Goal: Information Seeking & Learning: Learn about a topic

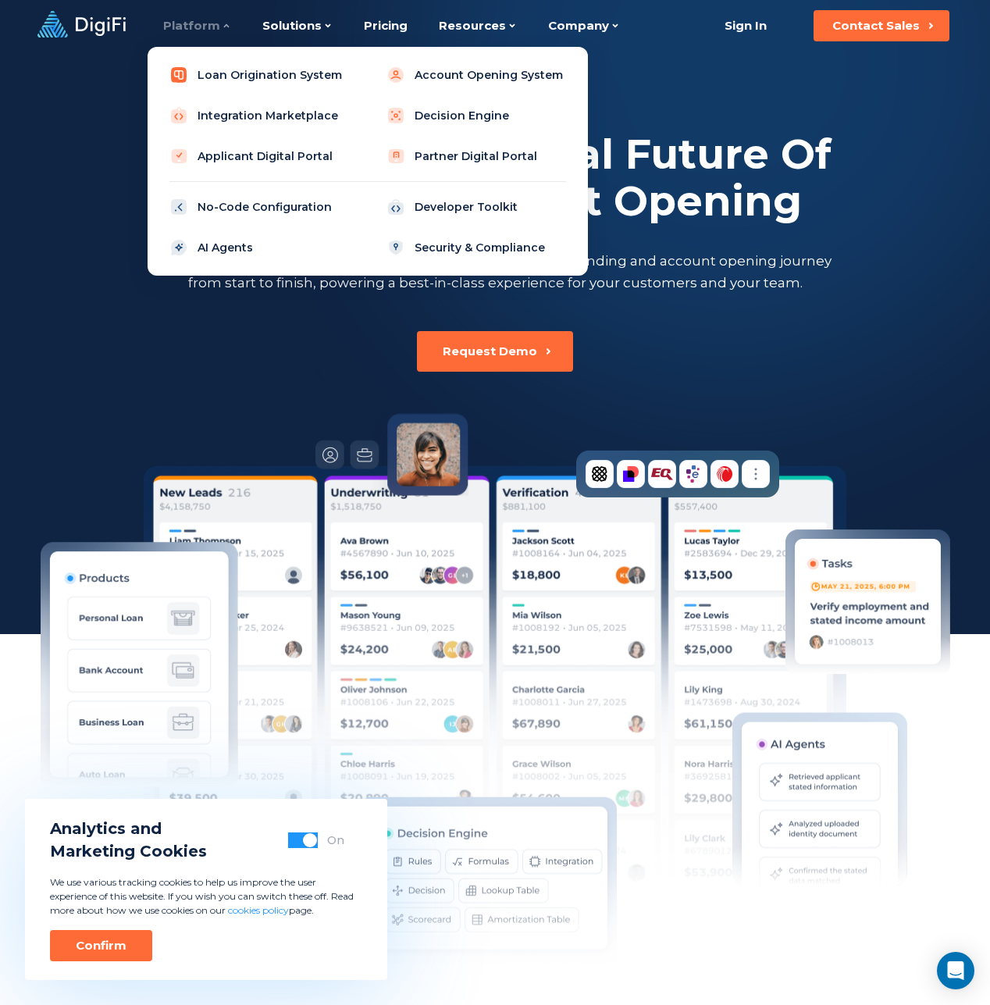
click at [223, 70] on link "Loan Origination System" at bounding box center [259, 74] width 198 height 31
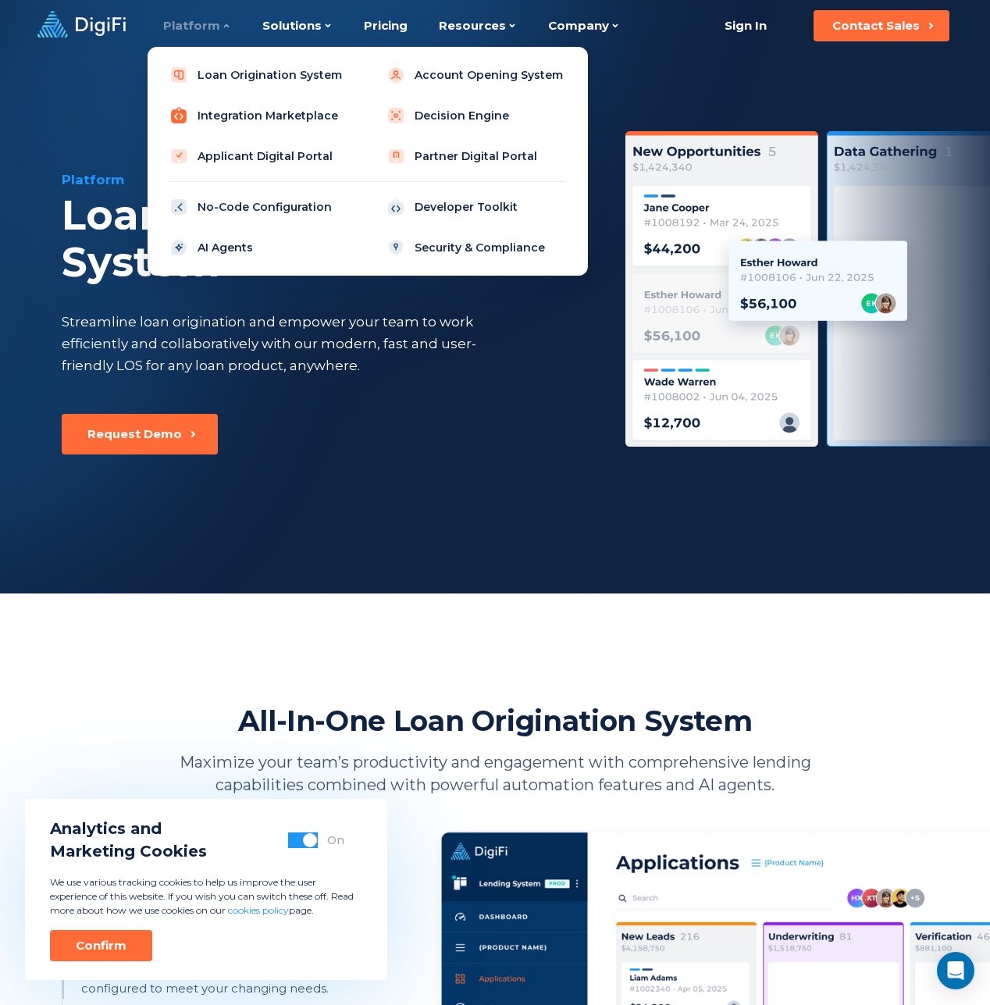
click at [243, 123] on link "Integration Marketplace" at bounding box center [259, 115] width 198 height 31
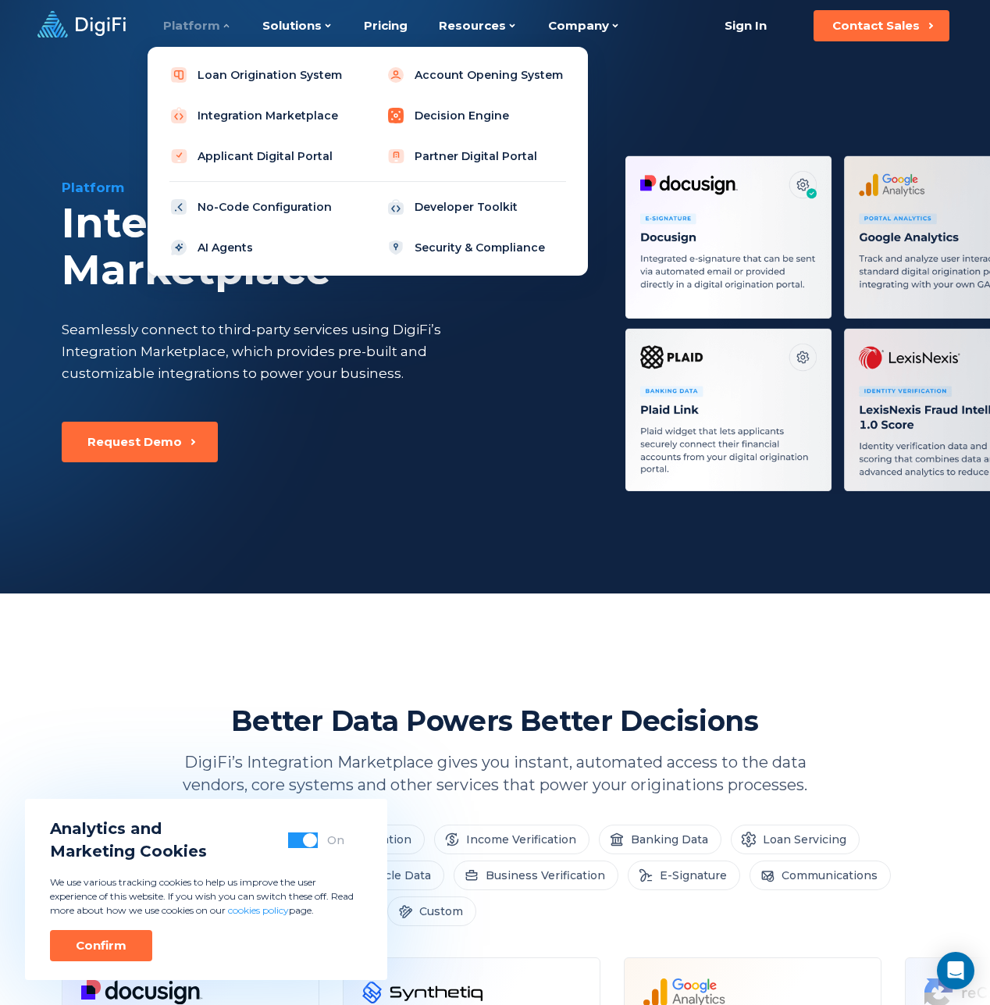
click at [447, 113] on link "Decision Engine" at bounding box center [476, 115] width 198 height 31
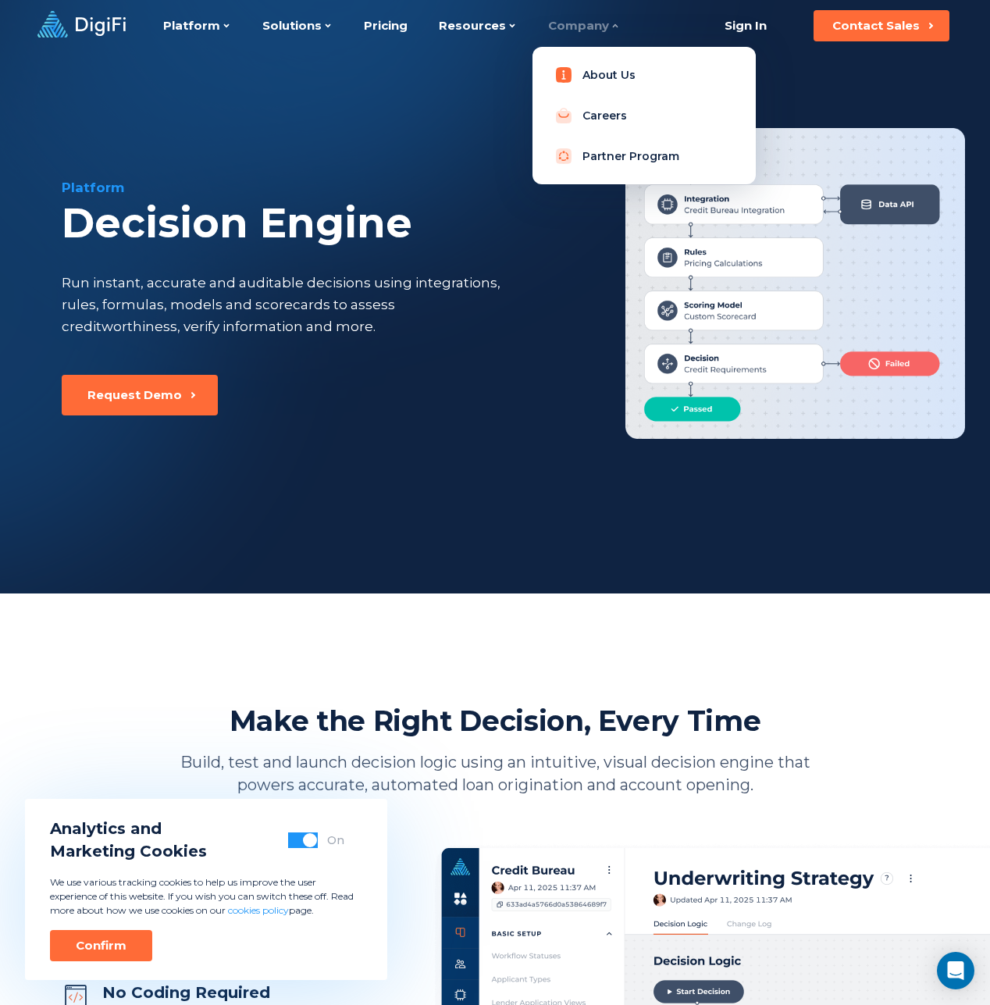
click at [604, 74] on link "About Us" at bounding box center [644, 74] width 198 height 31
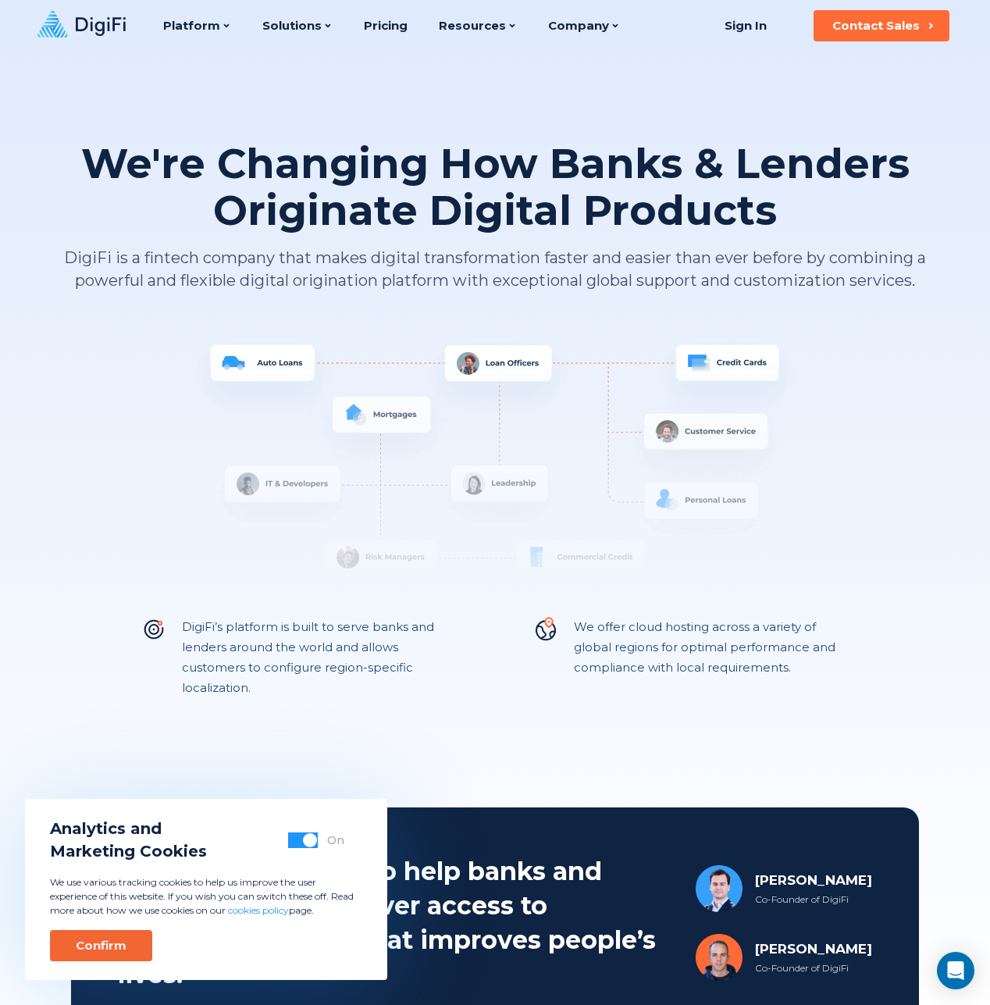
click at [79, 953] on div "Confirm" at bounding box center [101, 946] width 51 height 16
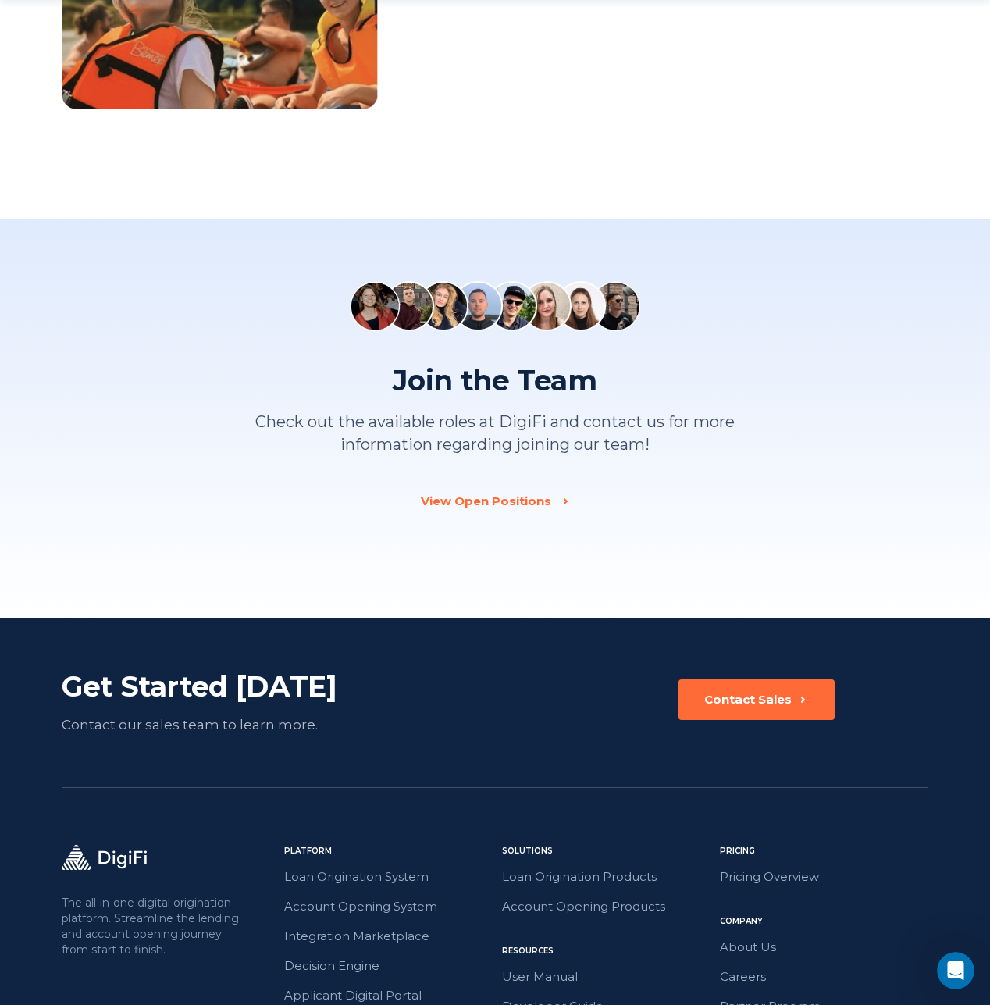
scroll to position [2144, 0]
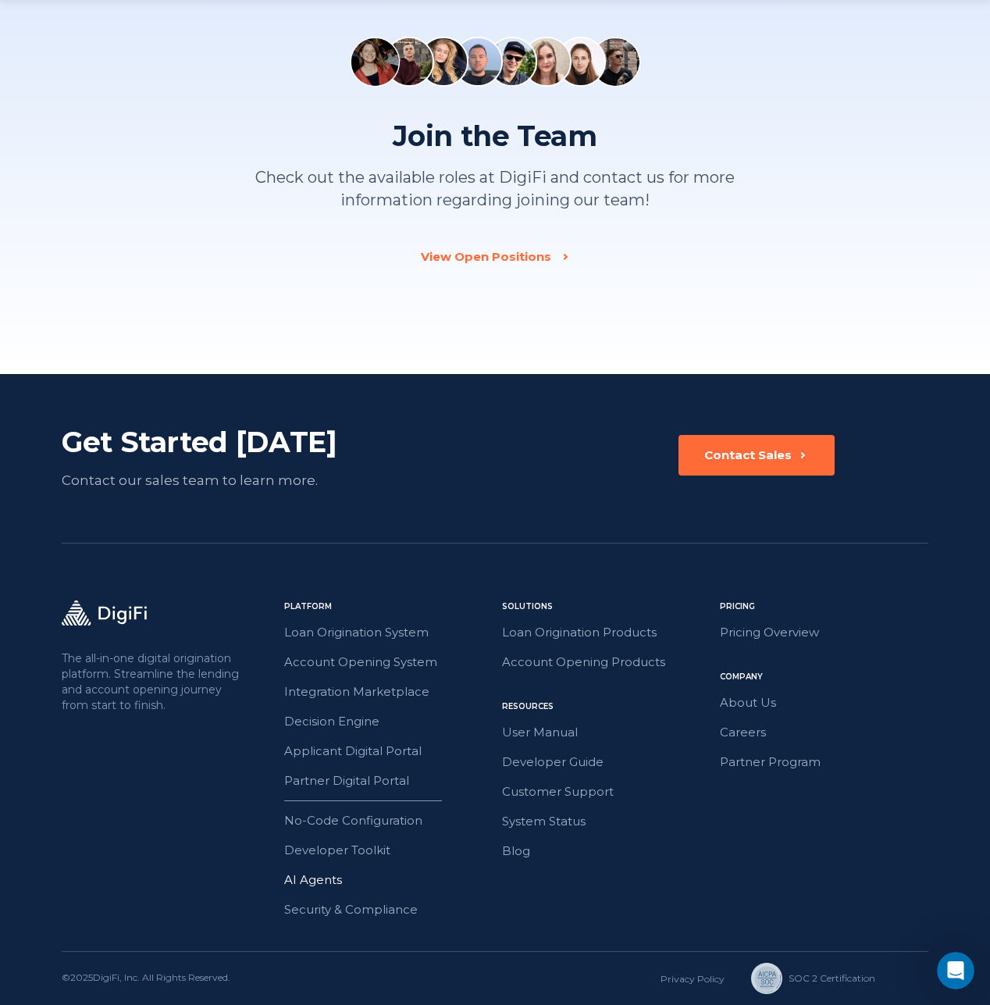
click at [315, 873] on link "AI Agents" at bounding box center [388, 880] width 209 height 20
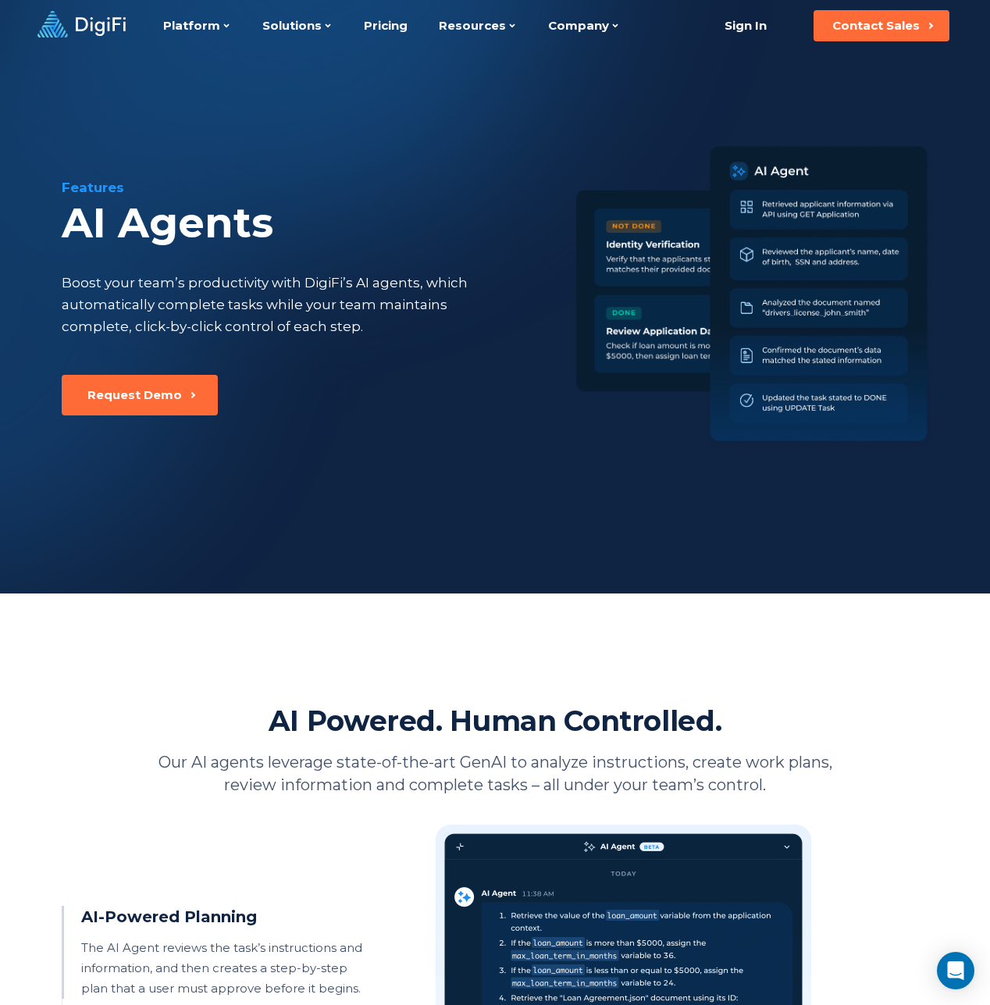
click at [91, 30] on icon at bounding box center [101, 26] width 50 height 19
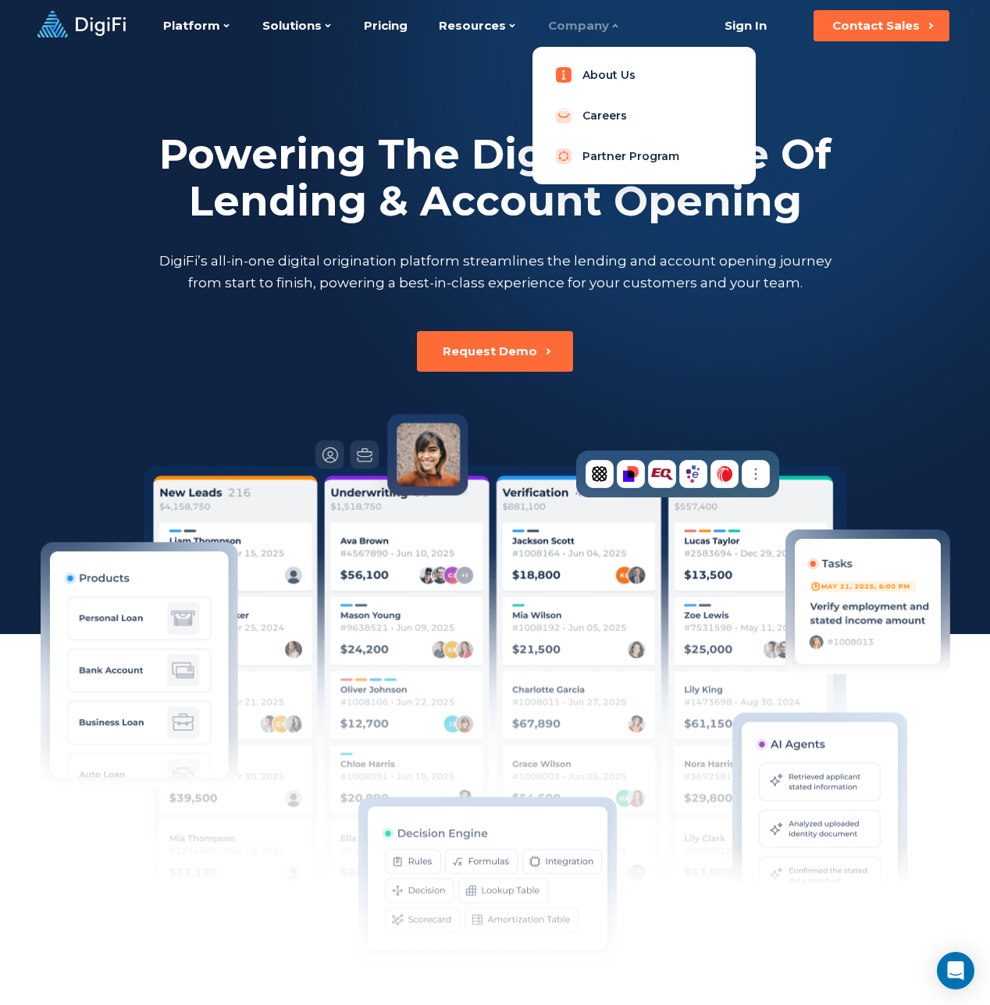
click at [590, 67] on link "About Us" at bounding box center [644, 74] width 198 height 31
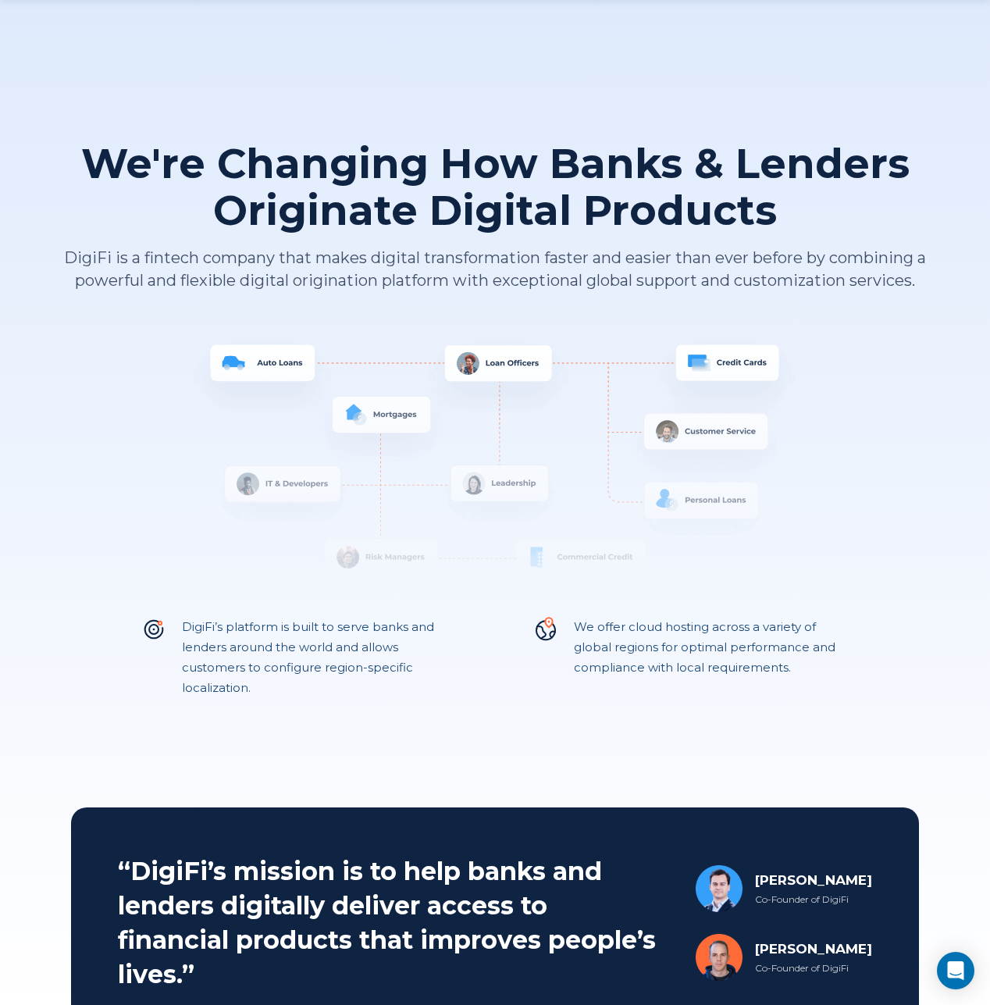
scroll to position [666, 0]
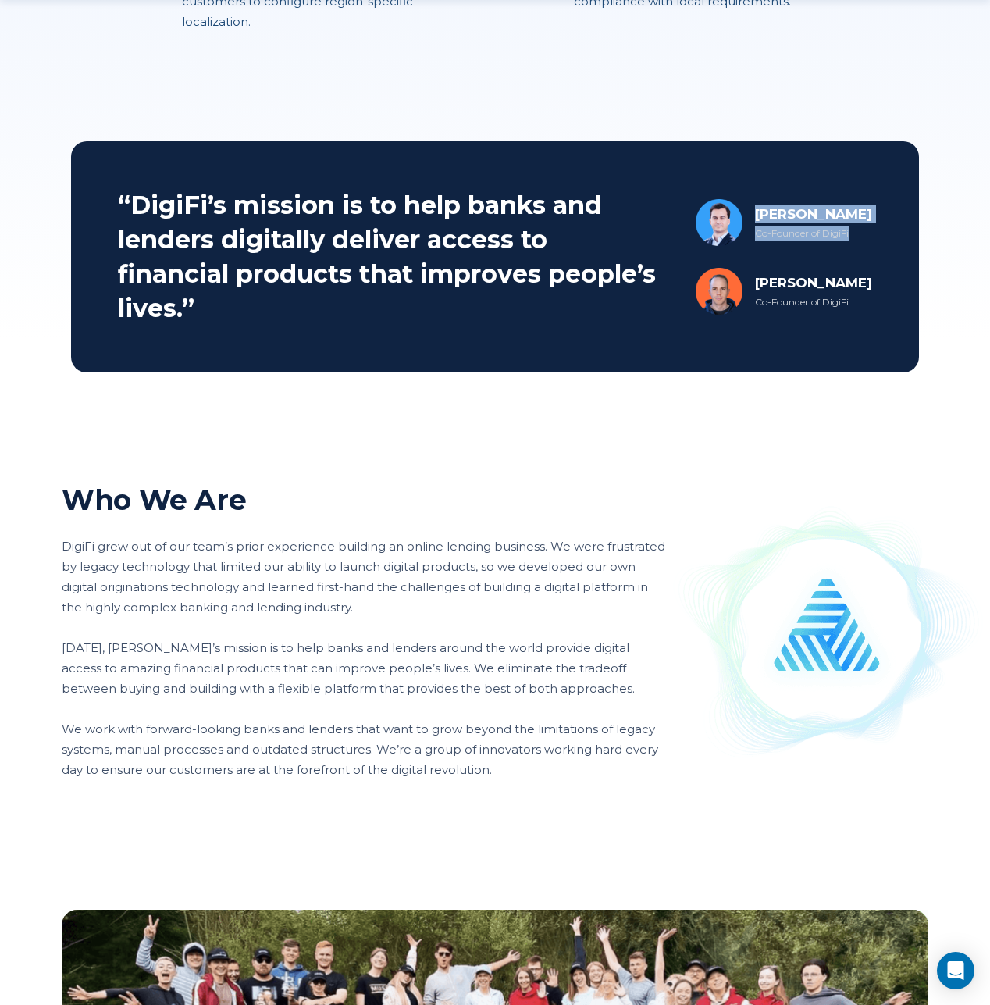
drag, startPoint x: 747, startPoint y: 214, endPoint x: 845, endPoint y: 237, distance: 101.1
click at [845, 237] on div "[PERSON_NAME] Co-Founder of DigiFi" at bounding box center [784, 222] width 176 height 47
copy div "[PERSON_NAME] Co-Founder of DigiFi"
click at [738, 75] on div "We're Changing How Banks & Lenders Originate Digital Products DigiFi is a finte…" at bounding box center [495, 363] width 867 height 1957
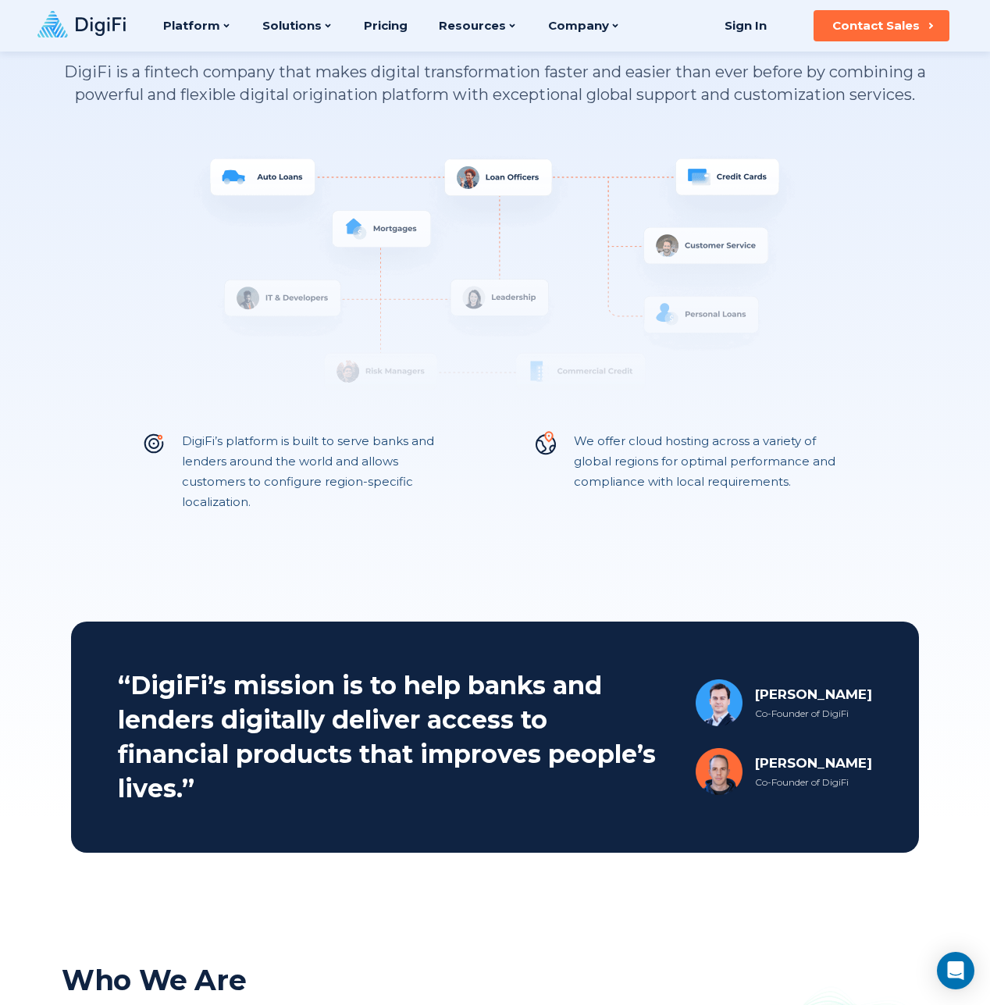
scroll to position [492, 0]
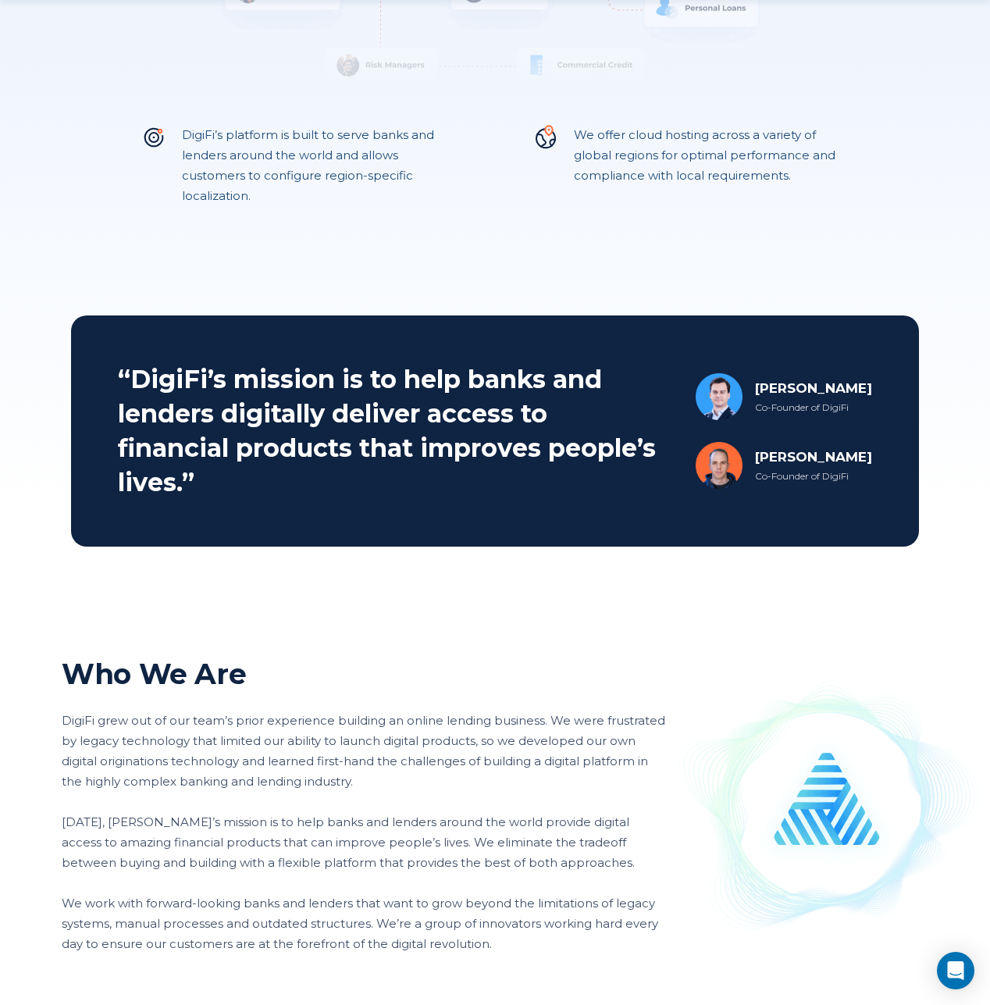
click at [755, 460] on div "Brad Vanderstarren" at bounding box center [813, 456] width 117 height 19
click at [713, 463] on img at bounding box center [719, 465] width 47 height 47
click at [787, 470] on div "Co-Founder of DigiFi" at bounding box center [813, 476] width 117 height 14
click at [743, 394] on div "Joshua Jersey Co-Founder of DigiFi" at bounding box center [784, 396] width 176 height 47
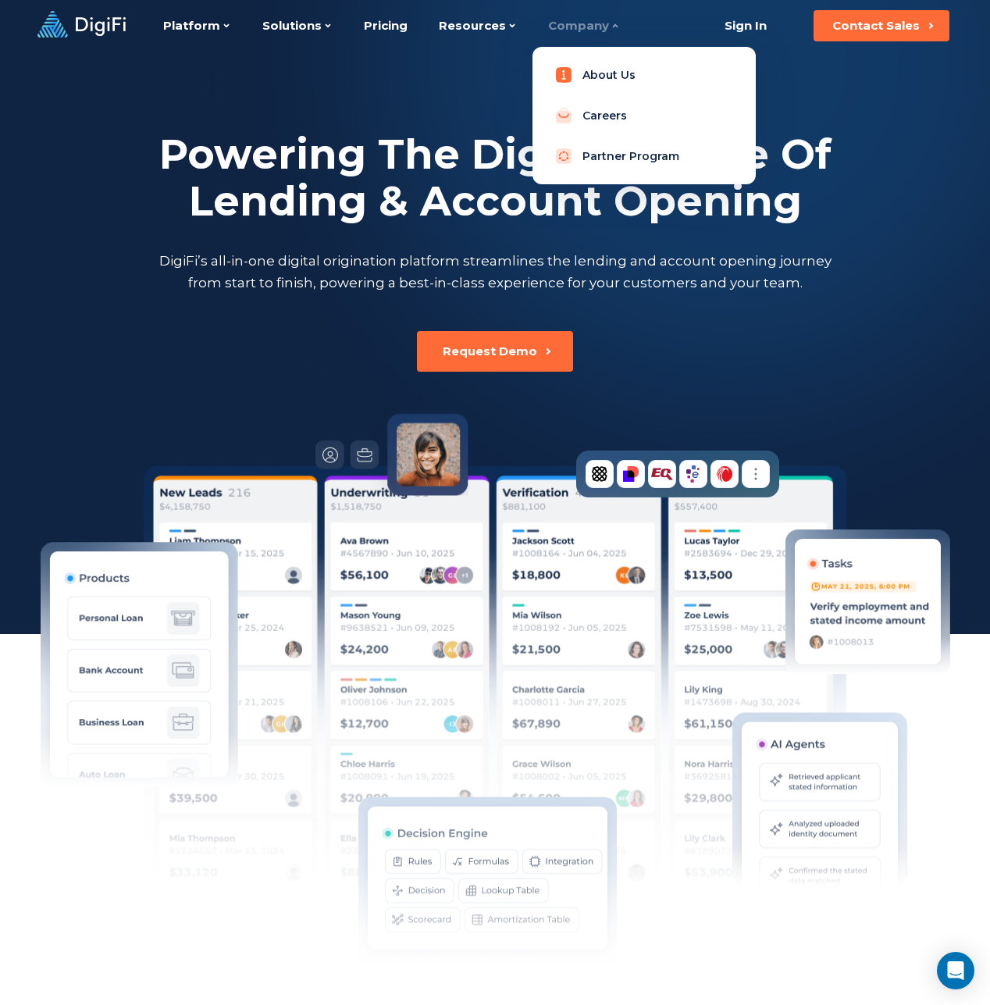
click at [595, 86] on link "About Us" at bounding box center [644, 74] width 198 height 31
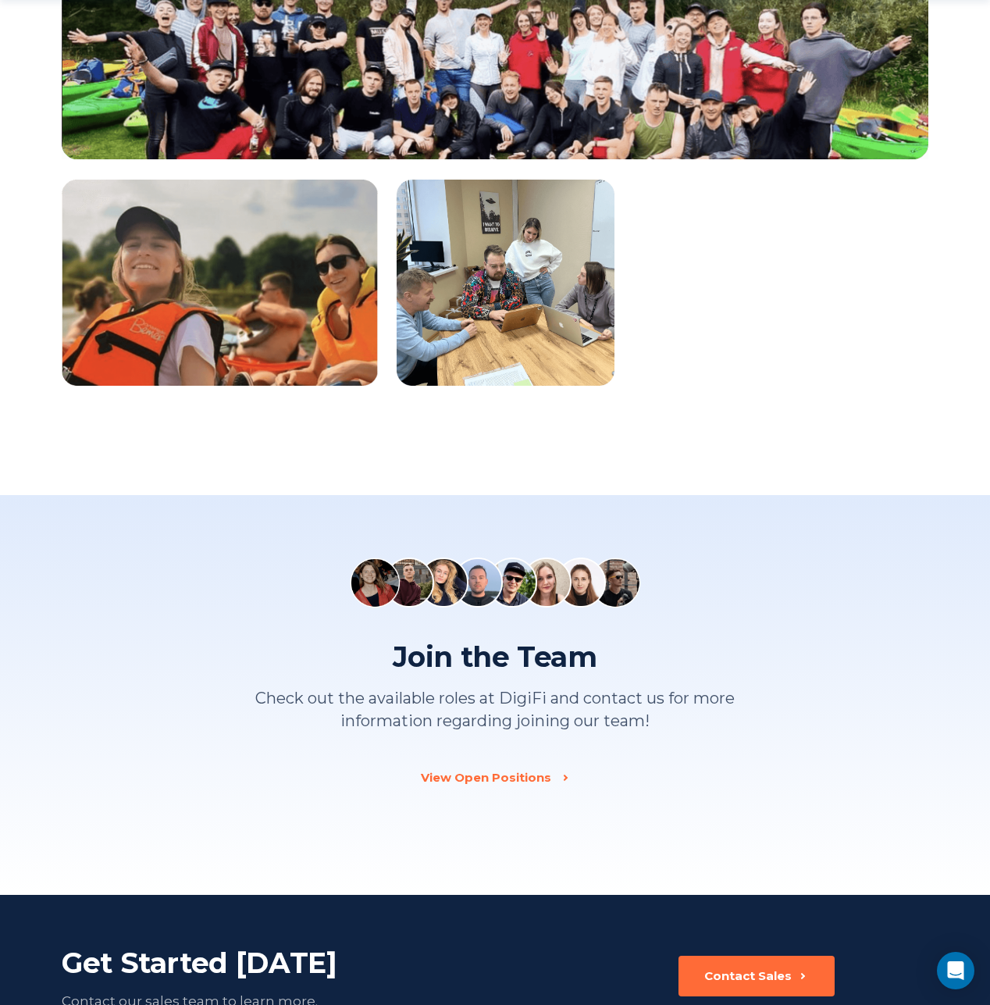
scroll to position [2144, 0]
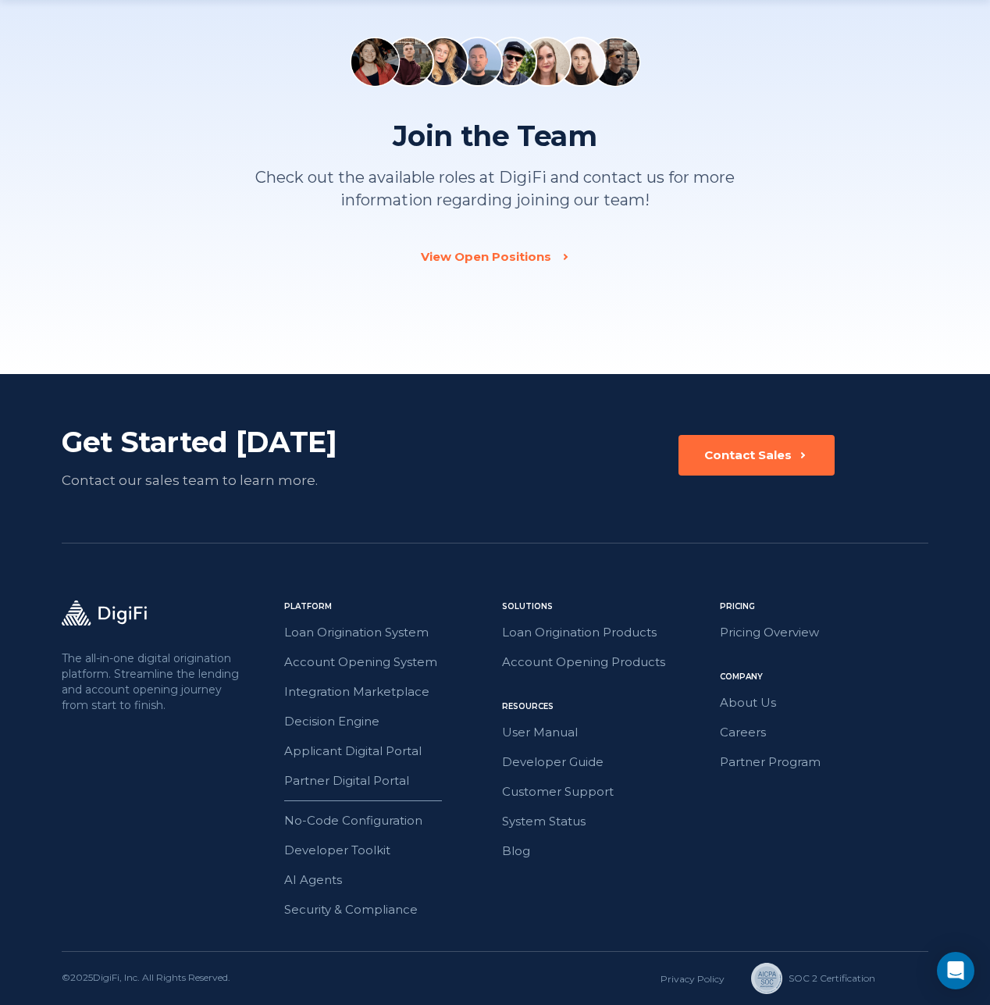
click at [488, 244] on div "Join the Team Check out the available roles at DigiFi and contact us for more i…" at bounding box center [495, 183] width 492 height 131
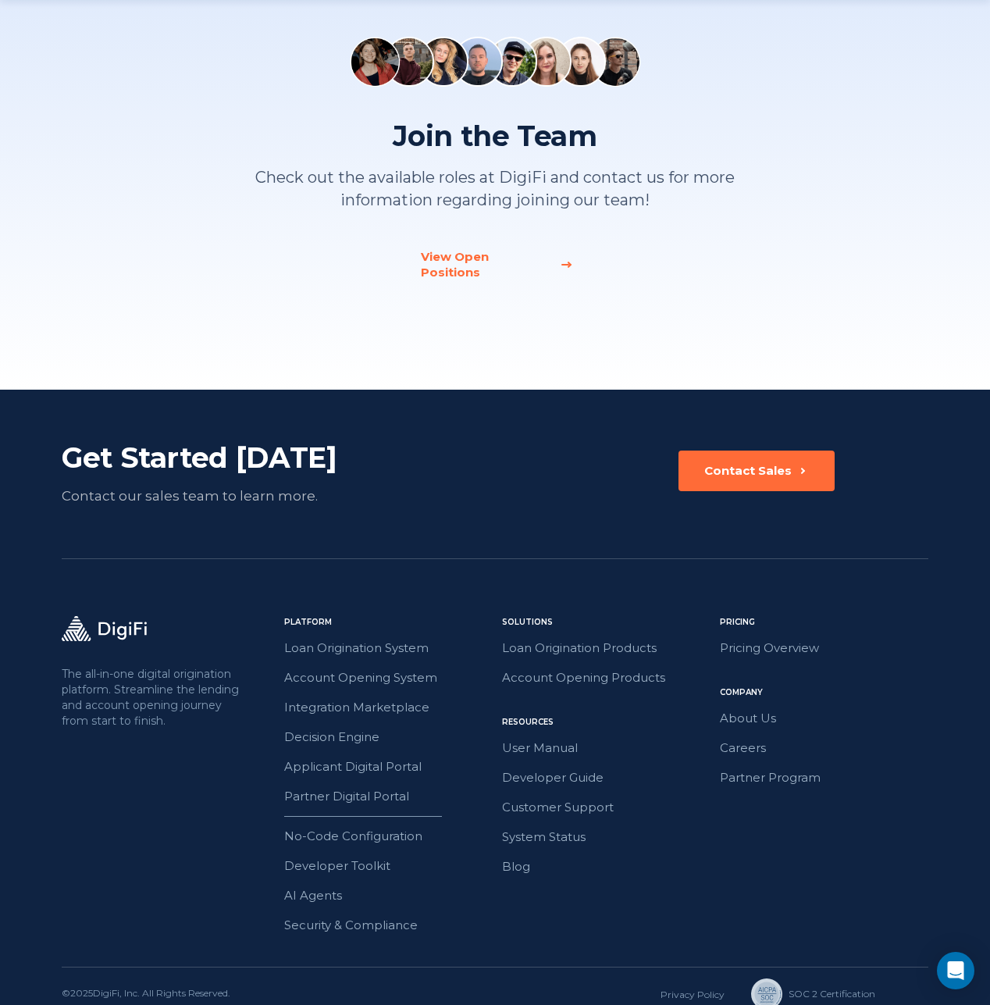
click at [490, 255] on div "View Open Positions" at bounding box center [486, 264] width 130 height 31
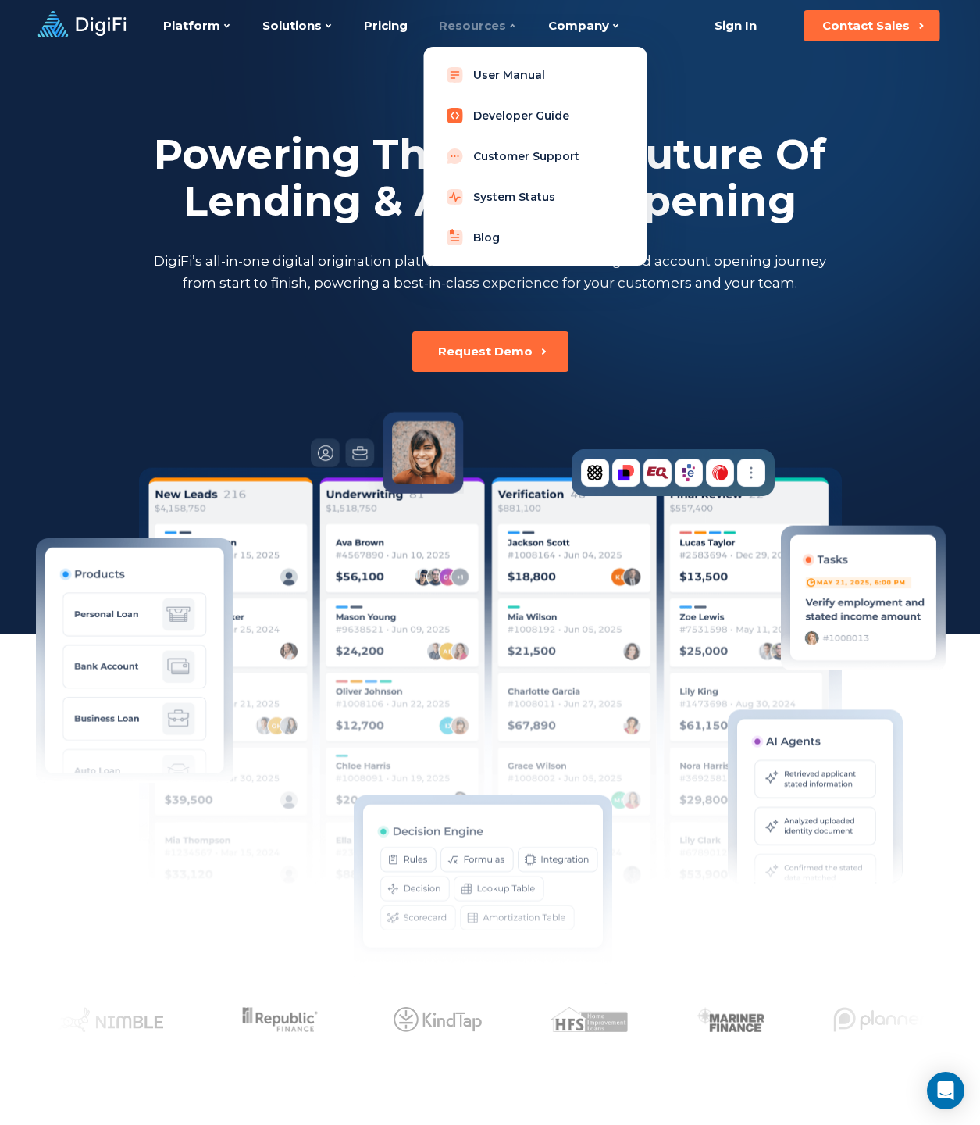
click at [491, 116] on link "Developer Guide" at bounding box center [535, 115] width 198 height 31
